Goal: Navigation & Orientation: Go to known website

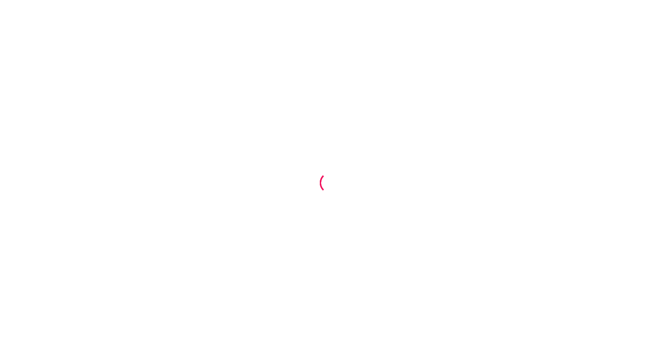
click at [465, 143] on div at bounding box center [333, 171] width 667 height 342
click at [488, 234] on div at bounding box center [333, 171] width 667 height 342
click at [472, 58] on div at bounding box center [334, 171] width 669 height 342
drag, startPoint x: 481, startPoint y: 293, endPoint x: 539, endPoint y: 216, distance: 96.5
click at [564, 232] on div at bounding box center [334, 171] width 669 height 342
